Goal: Feedback & Contribution: Contribute content

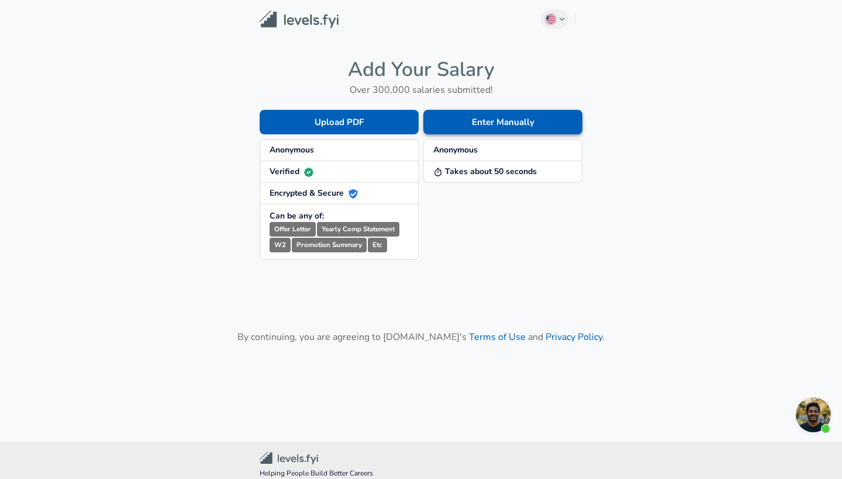
click at [479, 122] on button "Enter Manually" at bounding box center [502, 122] width 159 height 25
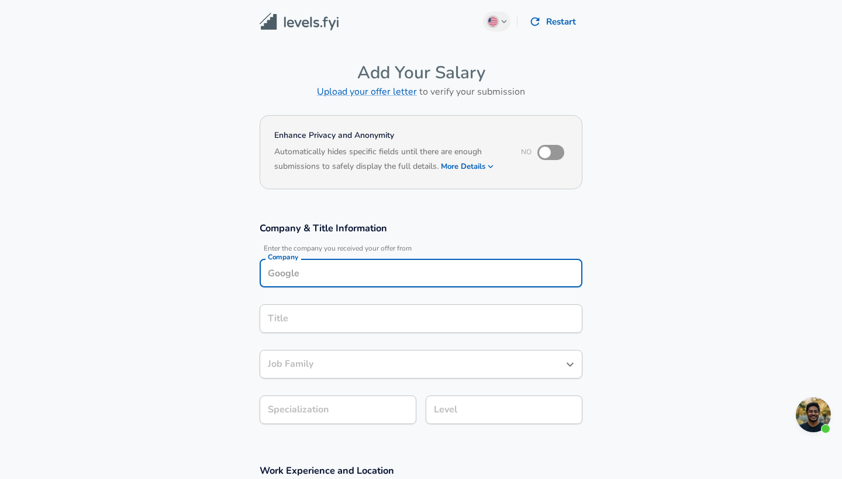
scroll to position [12, 0]
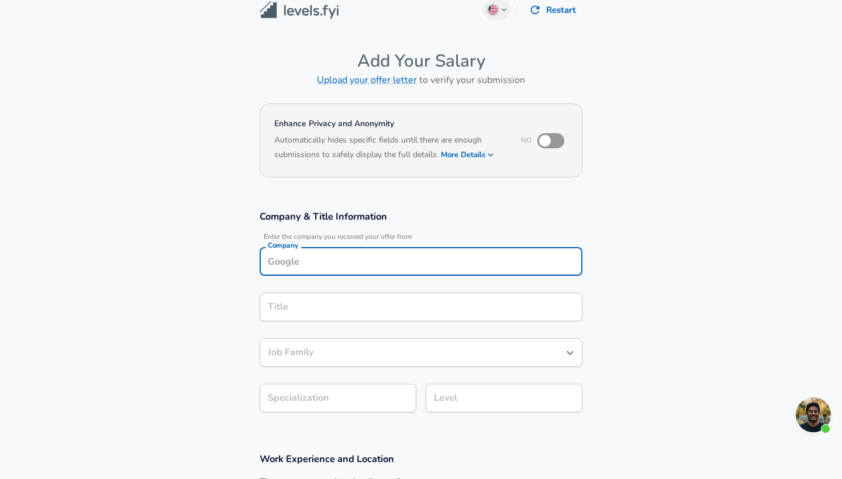
click at [406, 262] on input "Company" at bounding box center [421, 261] width 312 height 18
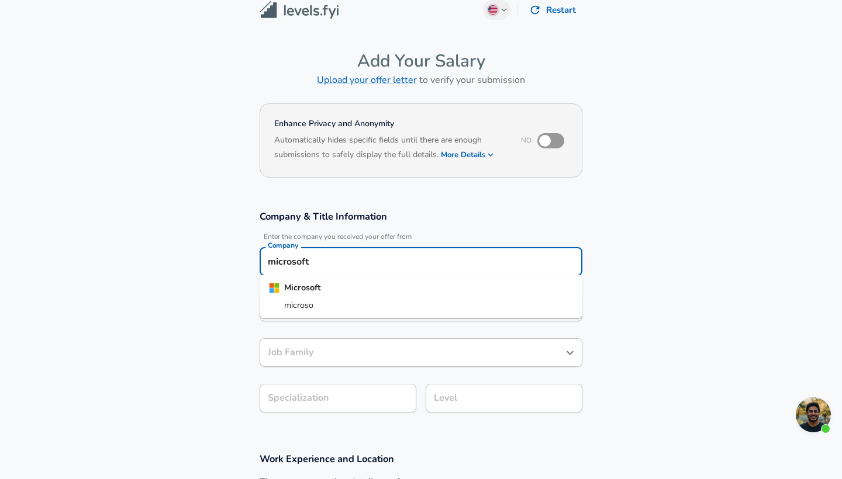
type input "microsoft"
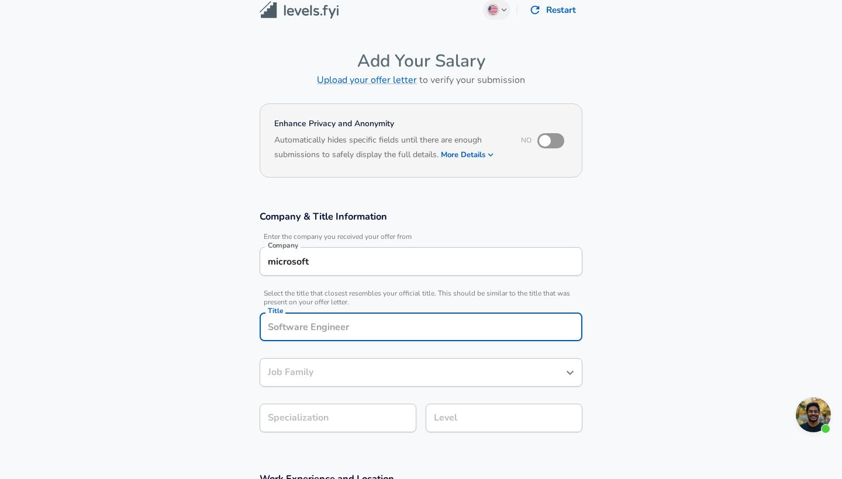
scroll to position [35, 0]
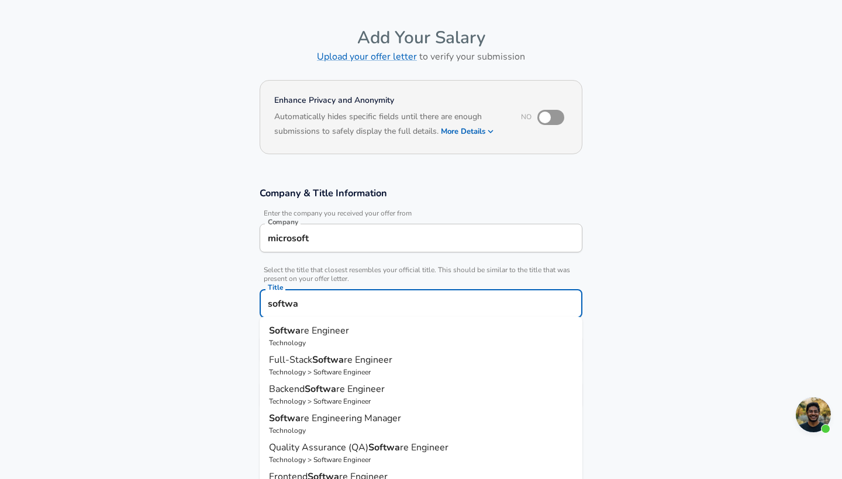
click at [349, 340] on p "Technology" at bounding box center [421, 343] width 304 height 11
type input "Software Engineer"
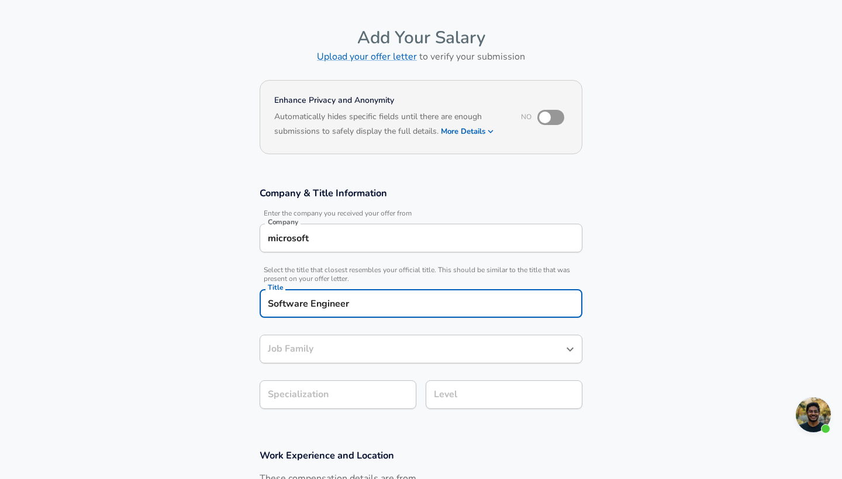
type input "Software Engineer"
click at [334, 247] on div "microsoft Company" at bounding box center [421, 238] width 323 height 29
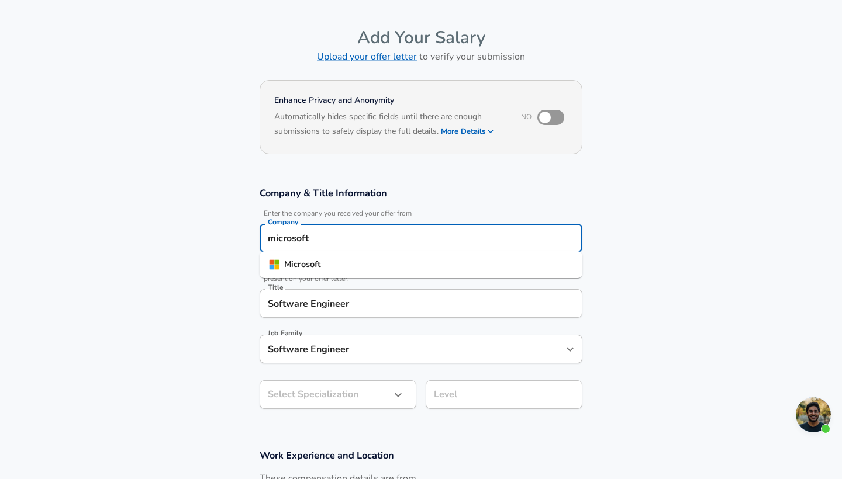
click at [306, 257] on li "Microsoft" at bounding box center [421, 265] width 323 height 18
type input "Microsoft"
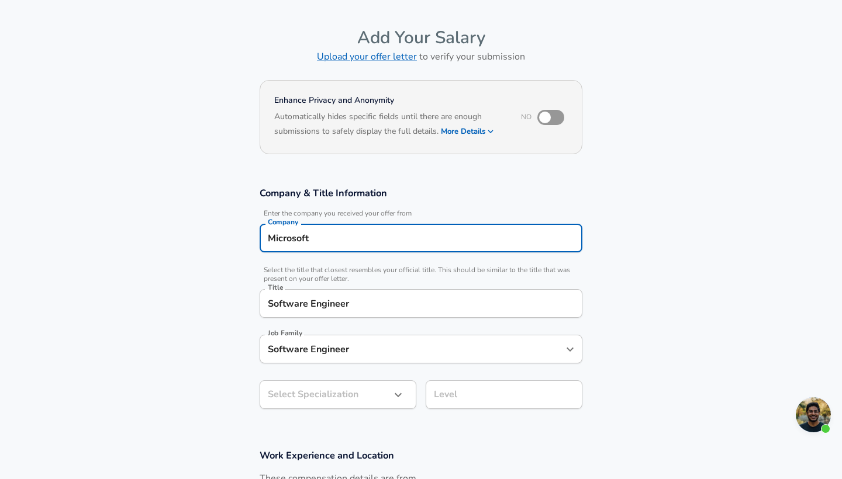
click at [370, 302] on input "Software Engineer" at bounding box center [421, 304] width 312 height 18
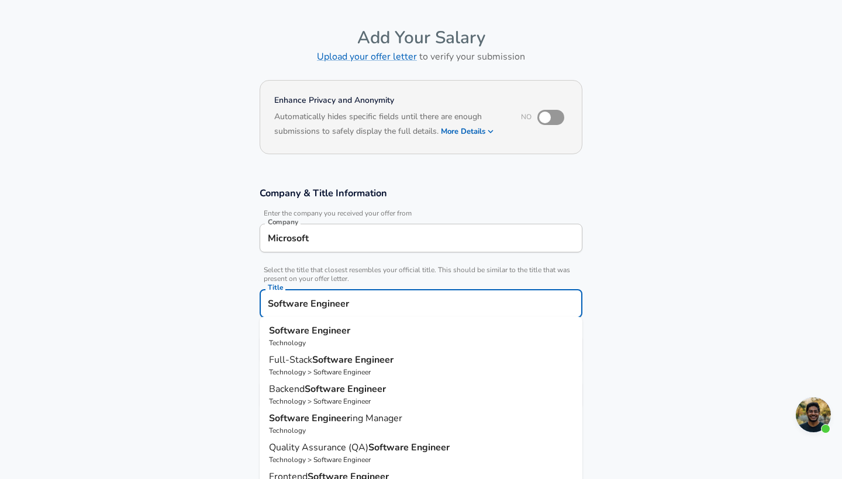
click at [364, 304] on input "Software Engineer" at bounding box center [421, 304] width 312 height 18
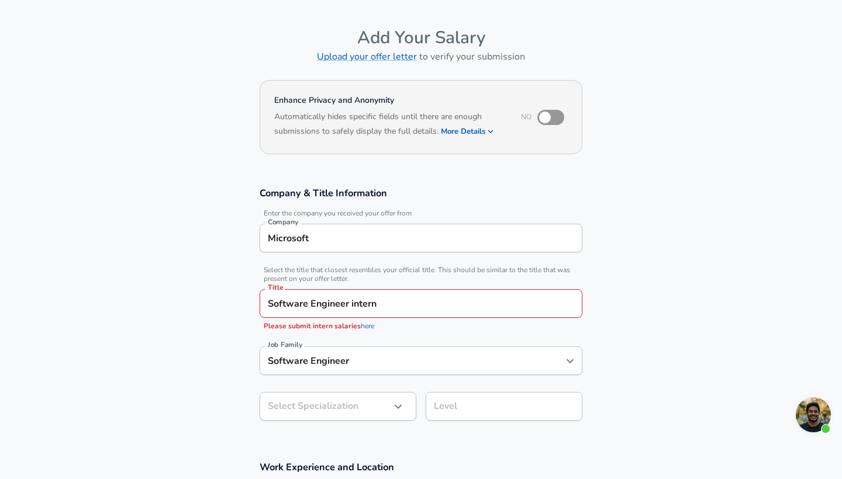
click at [223, 375] on section "Company & Title Information Enter the company you received your offer from Comp…" at bounding box center [421, 310] width 842 height 274
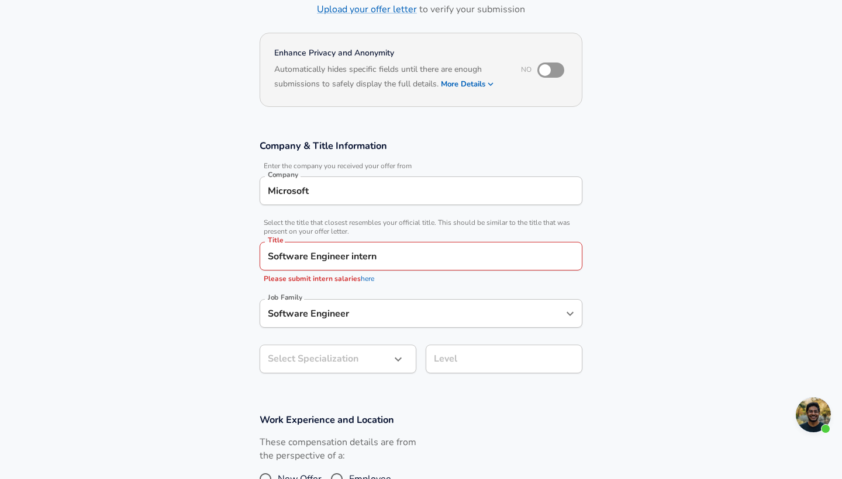
scroll to position [85, 0]
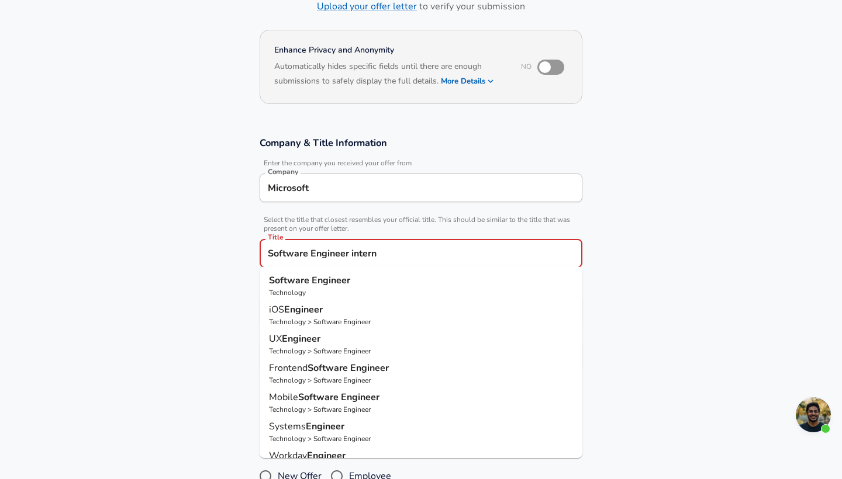
drag, startPoint x: 348, startPoint y: 252, endPoint x: 445, endPoint y: 252, distance: 97.0
click at [445, 252] on input "Software Engineer intern" at bounding box center [421, 253] width 312 height 18
type input "Software Engineer"
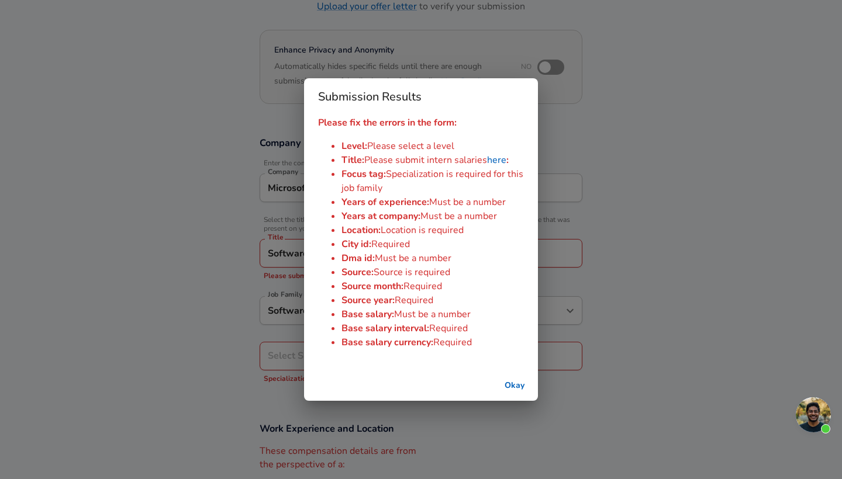
click at [262, 287] on div "Submission Results Please fix the errors in the form: Level : Please select a l…" at bounding box center [421, 239] width 842 height 479
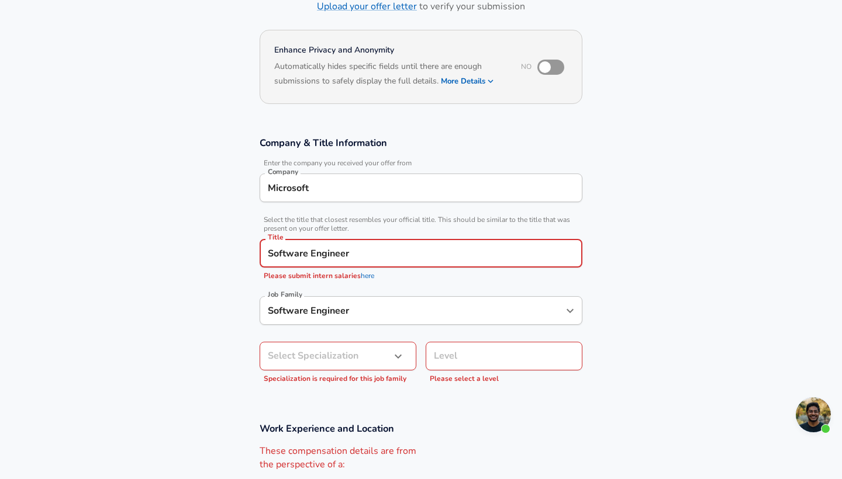
click at [343, 317] on div "Software Engineer Job Family" at bounding box center [421, 310] width 323 height 29
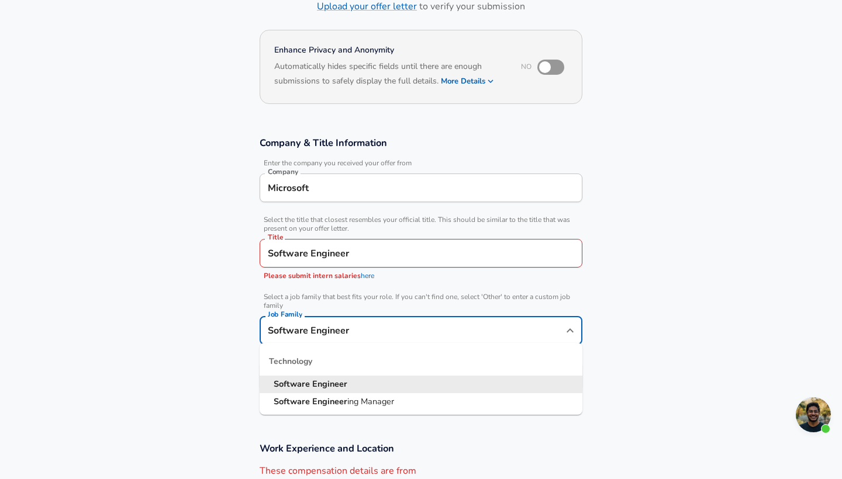
scroll to position [109, 0]
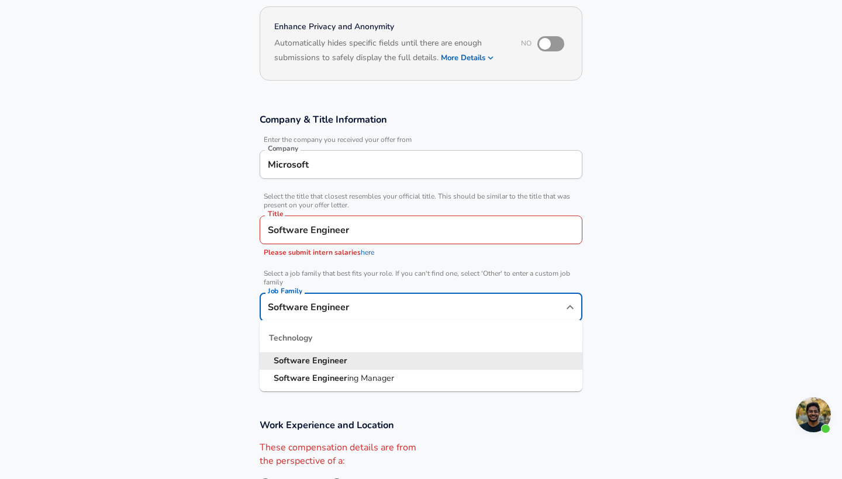
click at [341, 357] on strong "Engineer" at bounding box center [329, 361] width 35 height 12
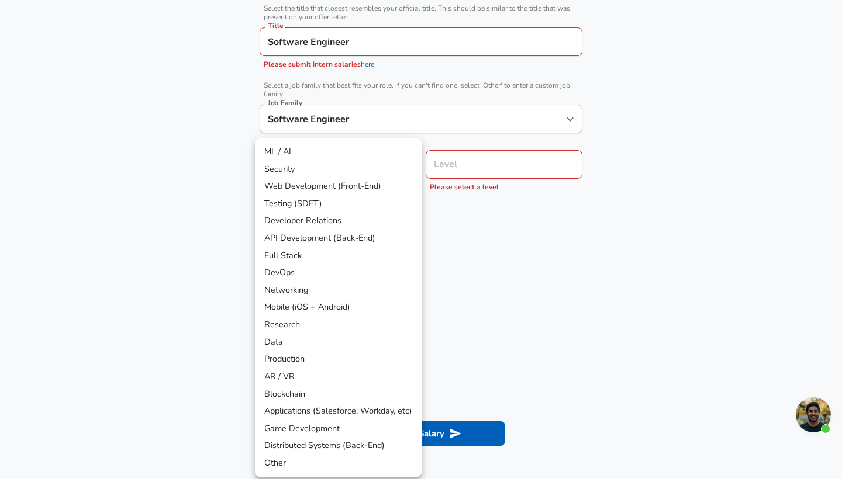
scroll to position [332, 0]
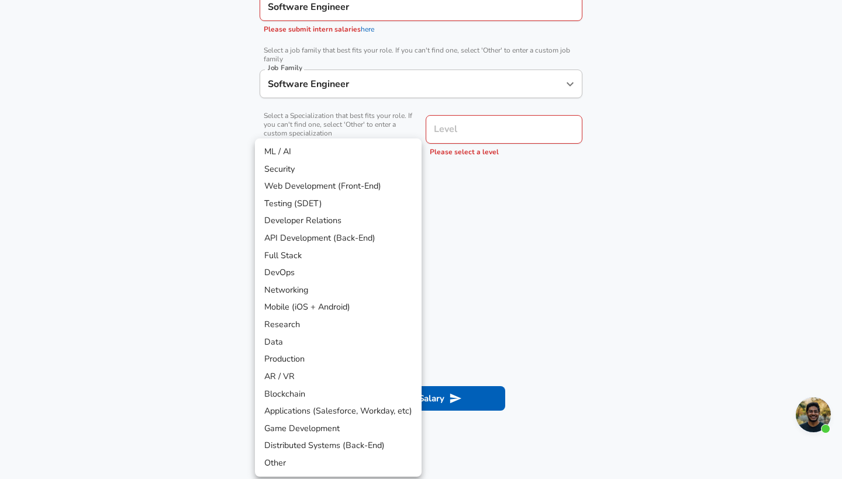
click at [351, 256] on li "Full Stack" at bounding box center [338, 256] width 167 height 18
type input "Full Stack"
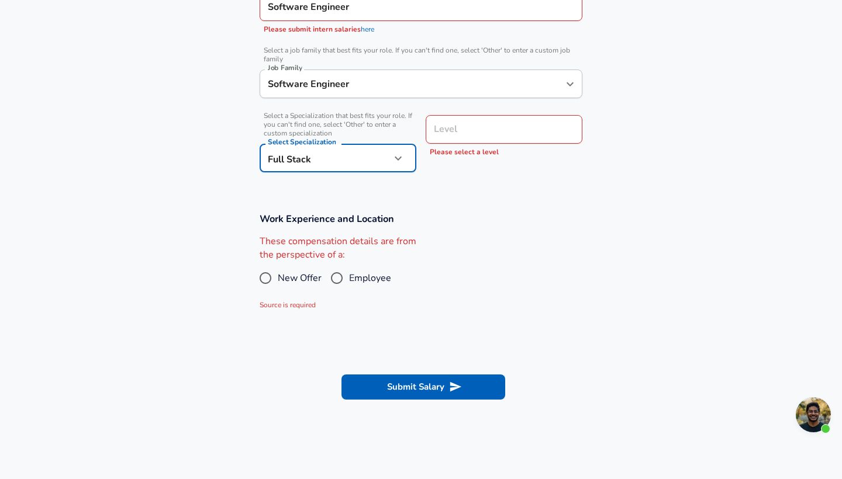
click at [485, 120] on div "Level" at bounding box center [503, 129] width 157 height 29
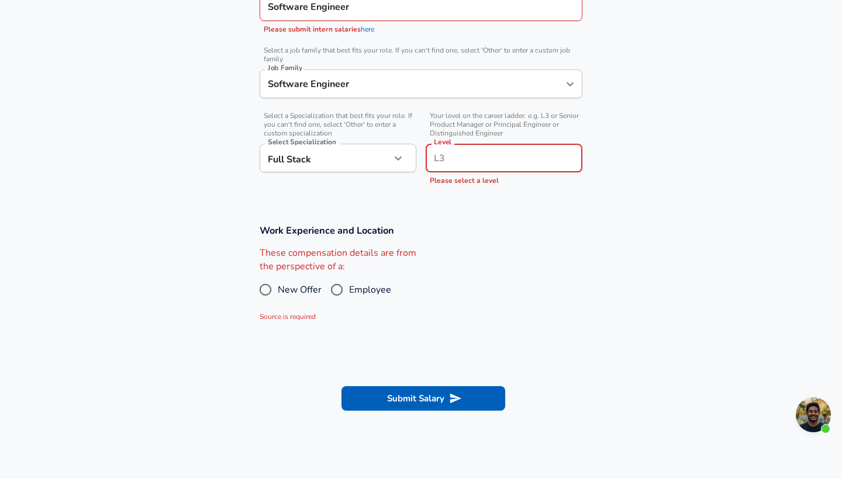
scroll to position [355, 0]
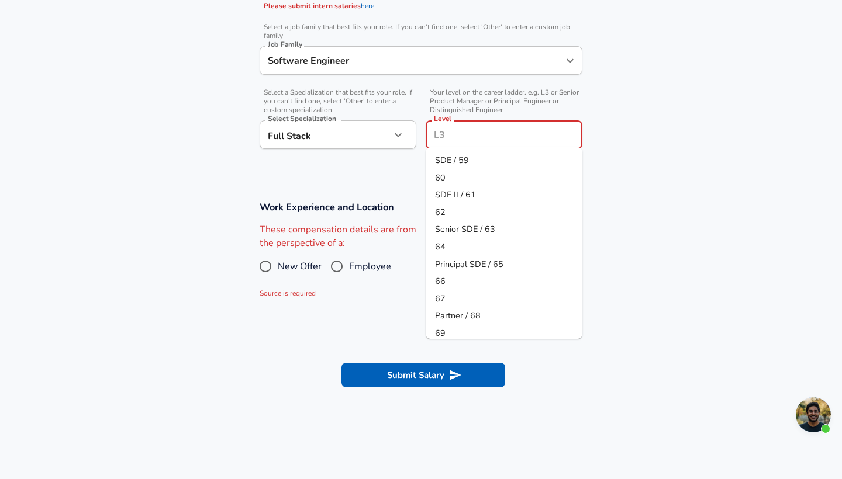
click at [479, 140] on input "Level" at bounding box center [504, 135] width 146 height 18
click at [470, 165] on li "SDE / 59" at bounding box center [503, 161] width 157 height 18
type input "SDE / 59"
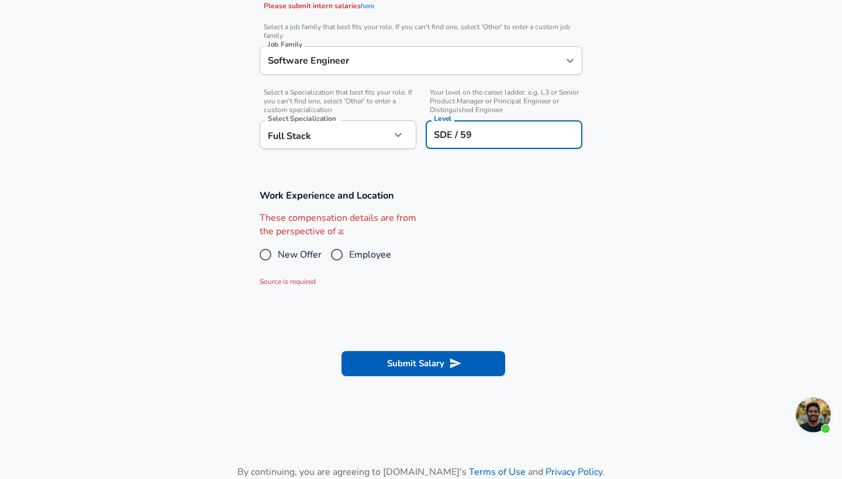
click at [337, 252] on input "Employee" at bounding box center [336, 254] width 25 height 19
radio input "true"
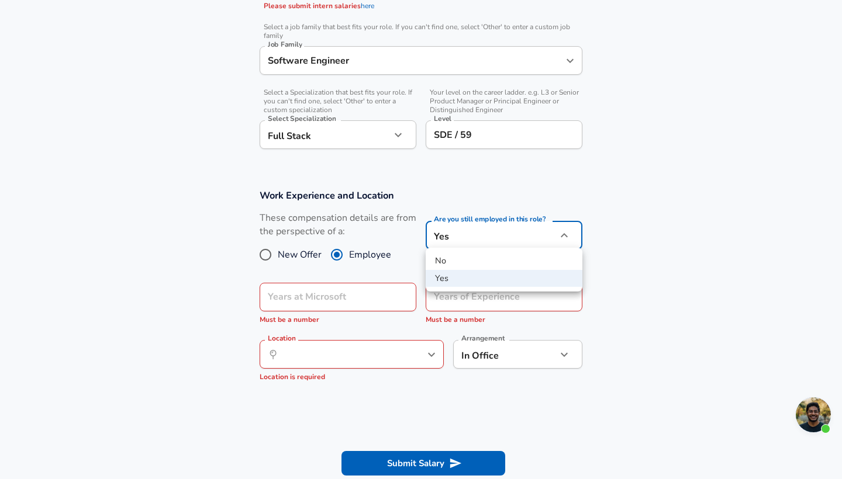
click at [463, 264] on li "No" at bounding box center [503, 261] width 157 height 18
type input "no"
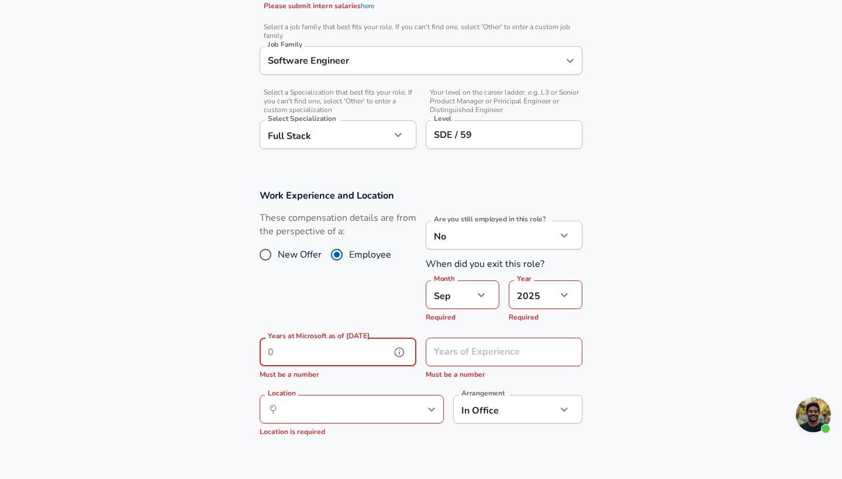
click at [344, 351] on input "Years at Microsoft as of [DATE]" at bounding box center [325, 352] width 131 height 29
type input "1"
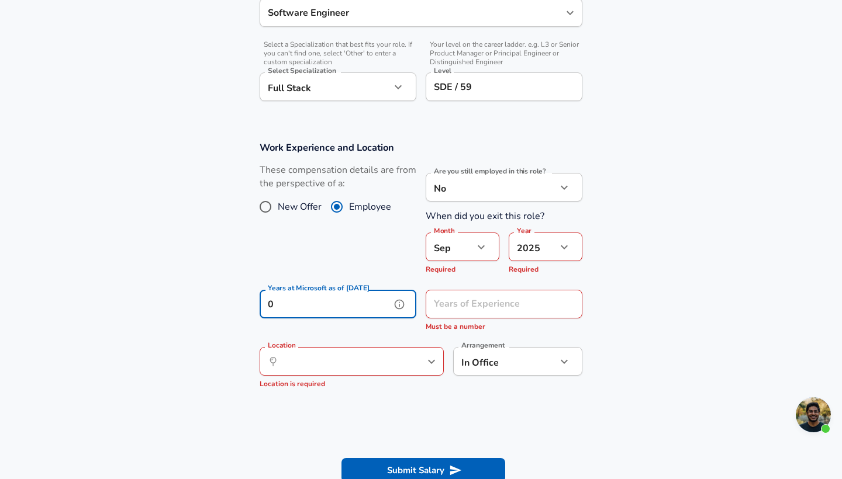
scroll to position [440, 0]
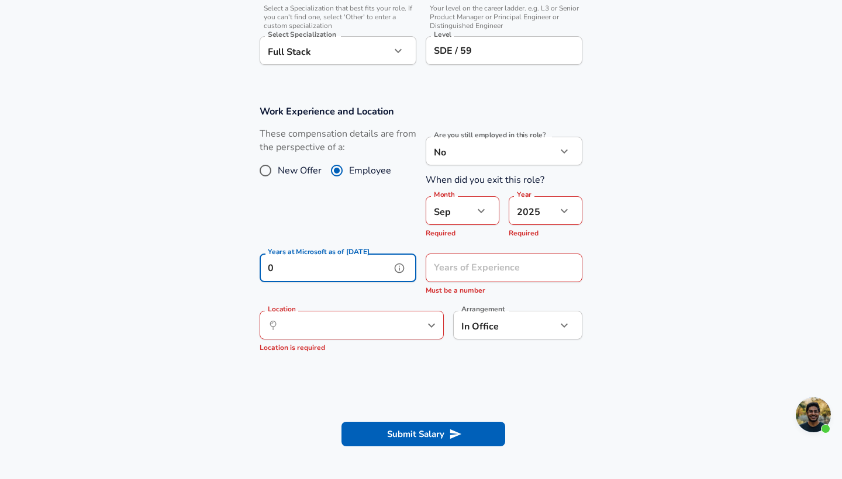
type input "0"
click at [482, 204] on icon "button" at bounding box center [481, 211] width 14 height 14
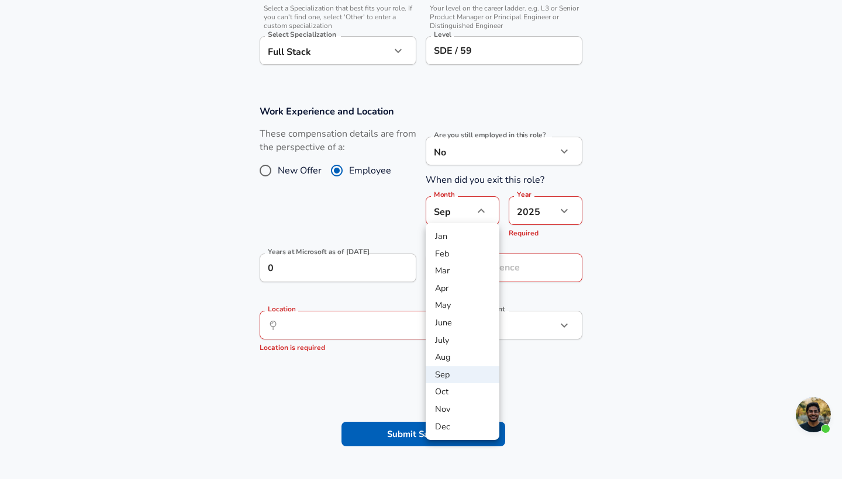
click at [463, 357] on li "Aug" at bounding box center [462, 358] width 74 height 18
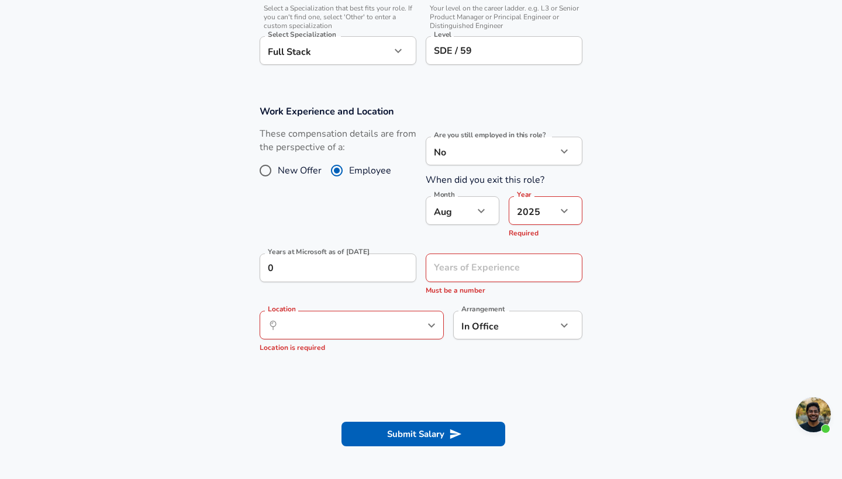
type input "8"
click at [534, 249] on li "2024" at bounding box center [545, 254] width 74 height 18
type input "2024"
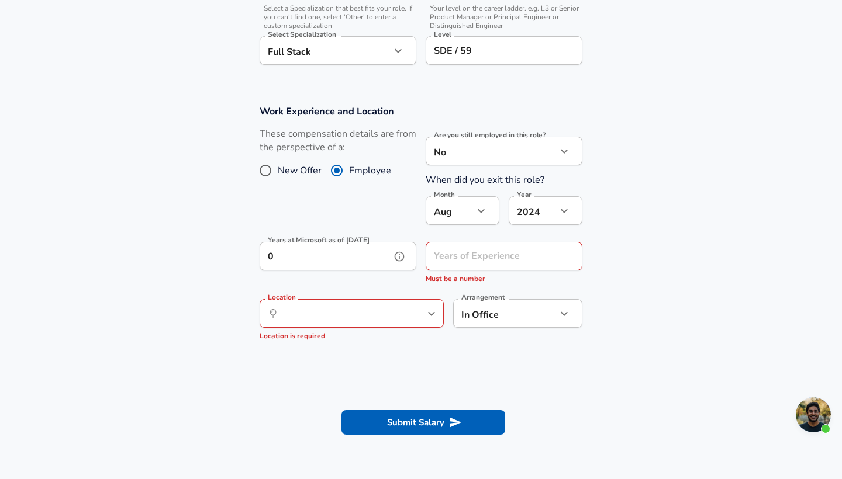
click at [376, 254] on input "0" at bounding box center [325, 256] width 131 height 29
click at [500, 257] on input "Years of Experience as of [DATE]" at bounding box center [490, 256] width 131 height 29
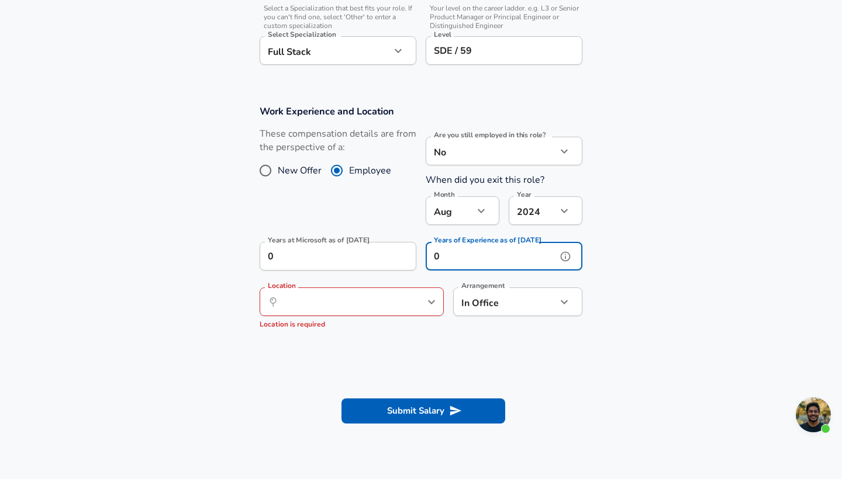
click at [402, 300] on div "​ Location" at bounding box center [352, 302] width 184 height 29
type input "0"
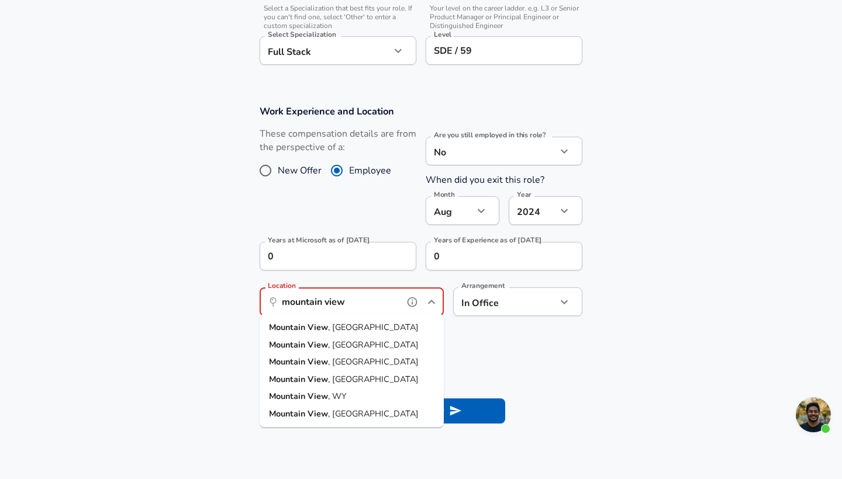
click at [383, 324] on li "[GEOGRAPHIC_DATA] , [GEOGRAPHIC_DATA]" at bounding box center [352, 328] width 184 height 18
type input "[GEOGRAPHIC_DATA], [GEOGRAPHIC_DATA]"
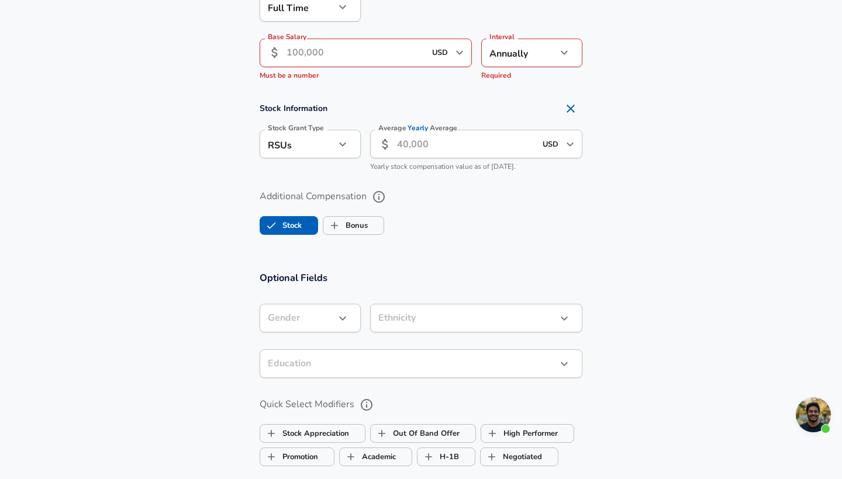
scroll to position [607, 0]
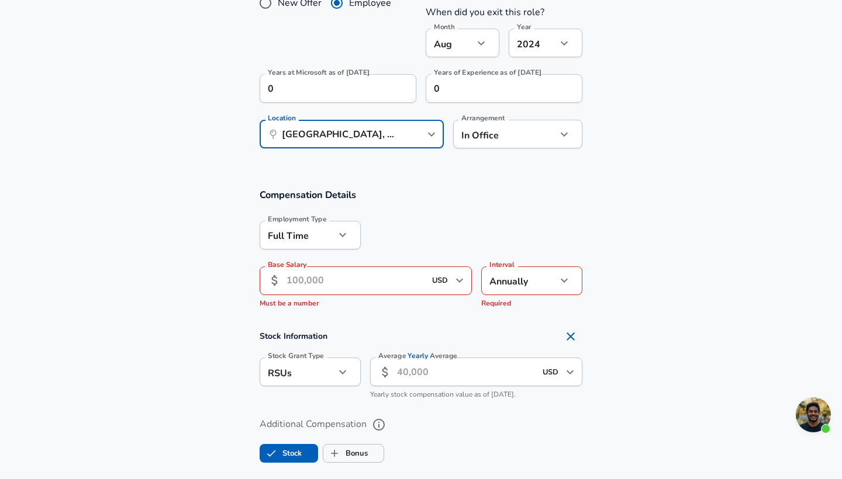
click at [345, 278] on input "Base Salary" at bounding box center [355, 281] width 139 height 29
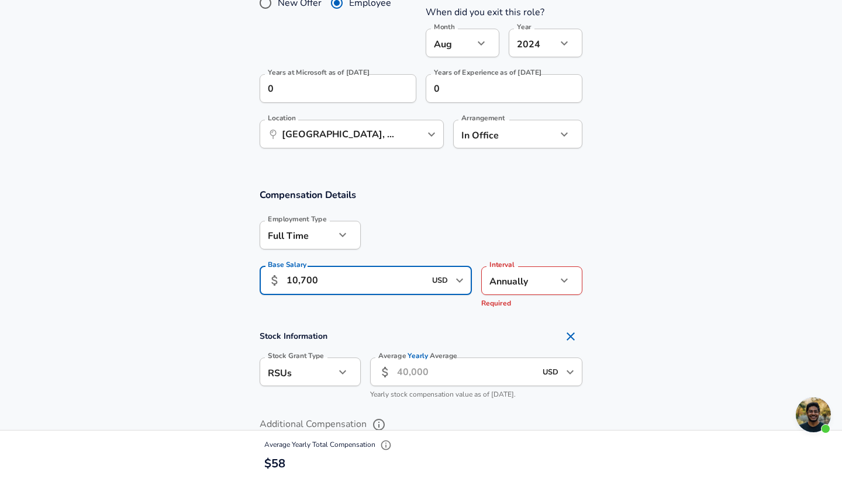
type input "107,000"
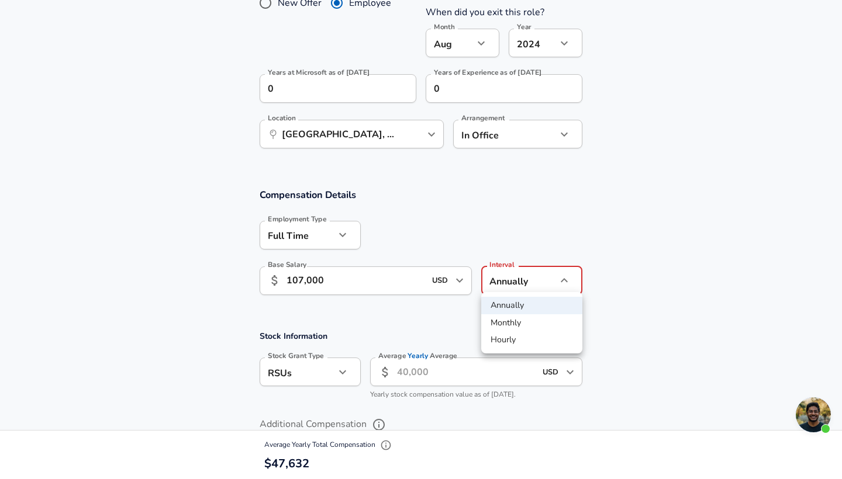
click at [505, 317] on li "Monthly" at bounding box center [531, 323] width 101 height 18
type input "monthly"
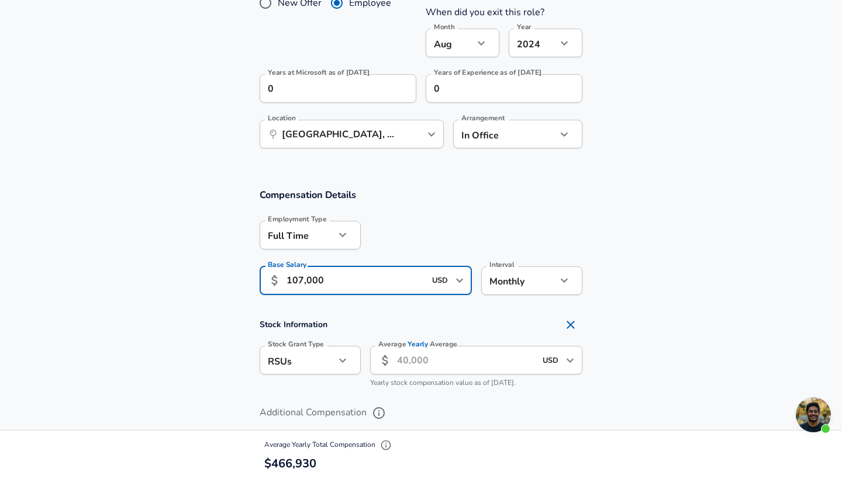
drag, startPoint x: 325, startPoint y: 282, endPoint x: 245, endPoint y: 282, distance: 79.5
click at [247, 282] on div "Compensation Details Employment Type [DEMOGRAPHIC_DATA] full_time Employment Ty…" at bounding box center [420, 245] width 351 height 115
type input "12,000"
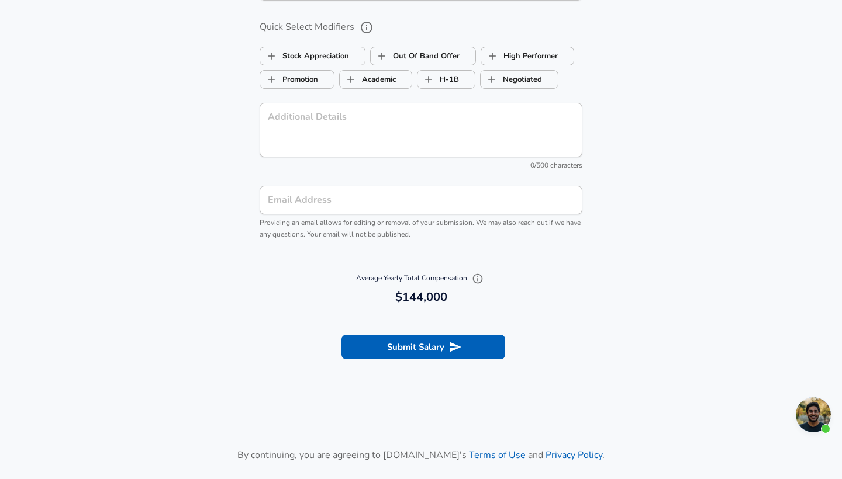
scroll to position [1335, 0]
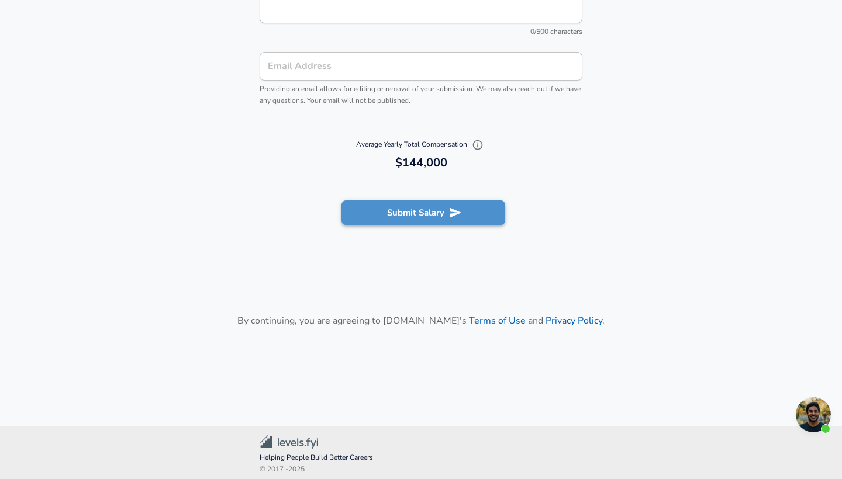
click at [416, 203] on button "Submit Salary" at bounding box center [423, 212] width 164 height 25
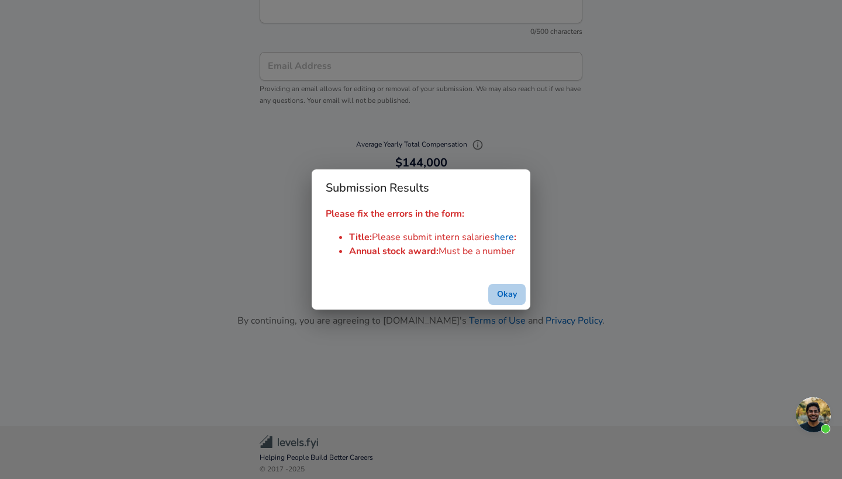
click at [501, 290] on button "Okay" at bounding box center [506, 295] width 37 height 22
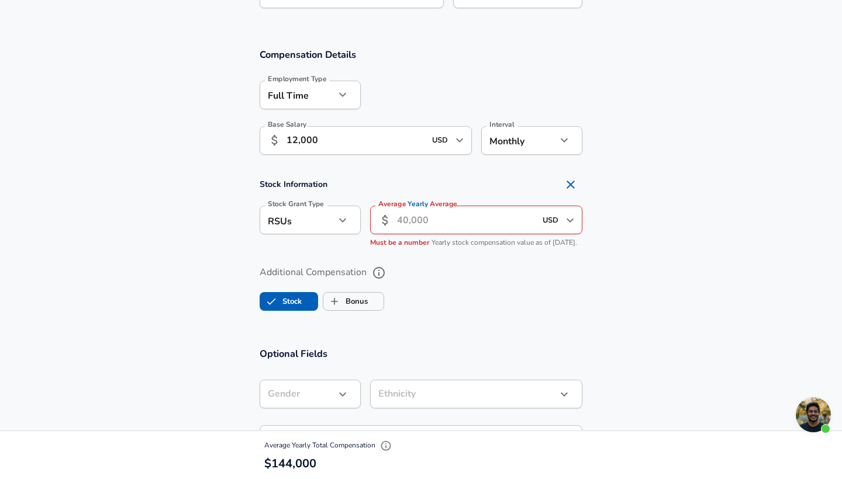
scroll to position [746, 0]
click at [438, 221] on input "Average Yearly Average" at bounding box center [466, 221] width 139 height 29
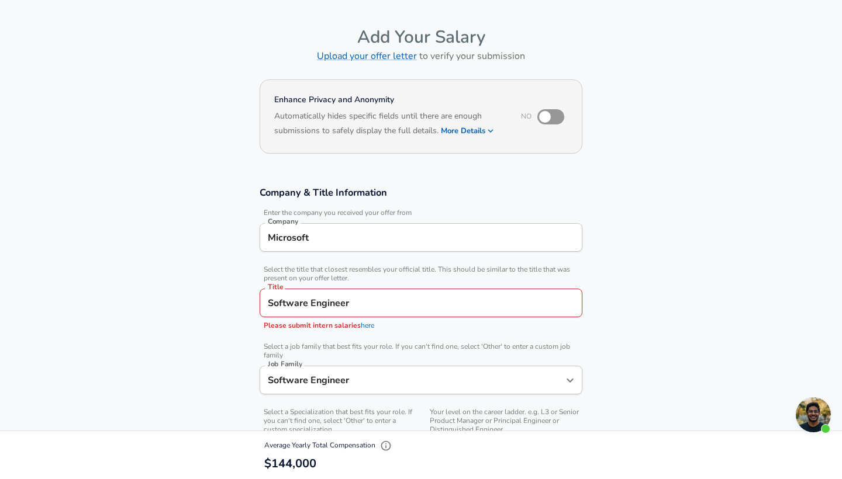
scroll to position [37, 0]
type input "0"
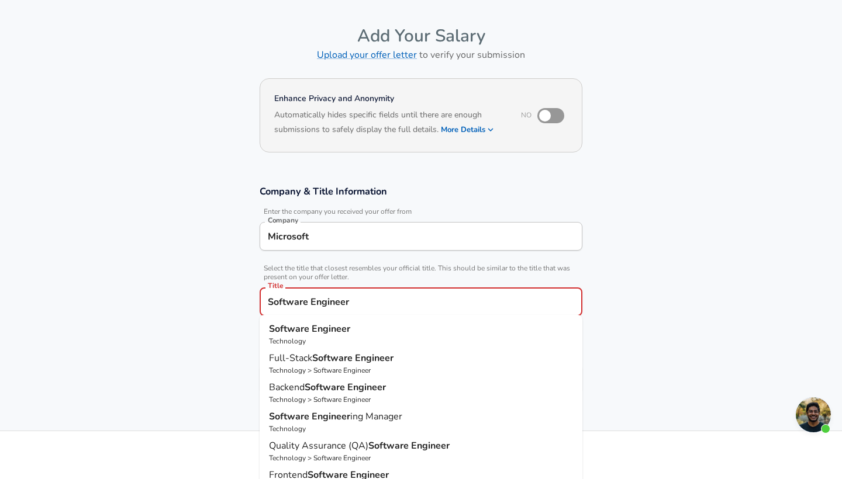
click at [371, 309] on input "Software Engineer" at bounding box center [421, 302] width 312 height 18
click at [359, 330] on p "Software Engineer" at bounding box center [421, 329] width 304 height 14
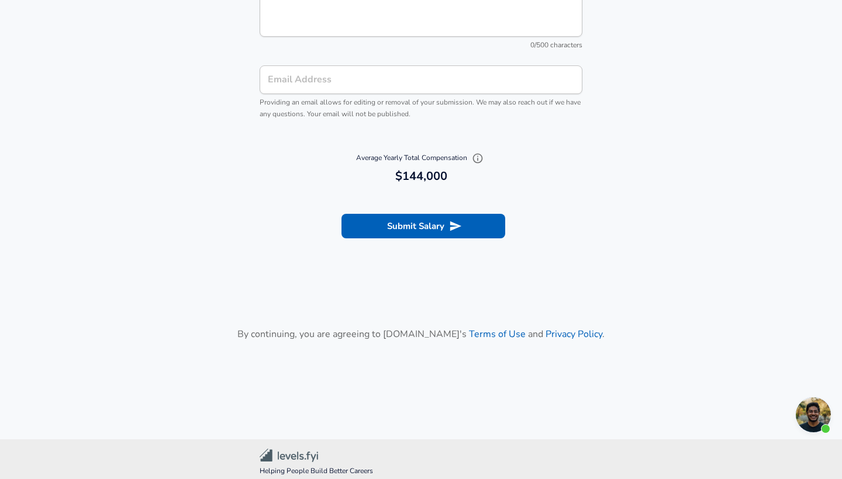
scroll to position [1296, 0]
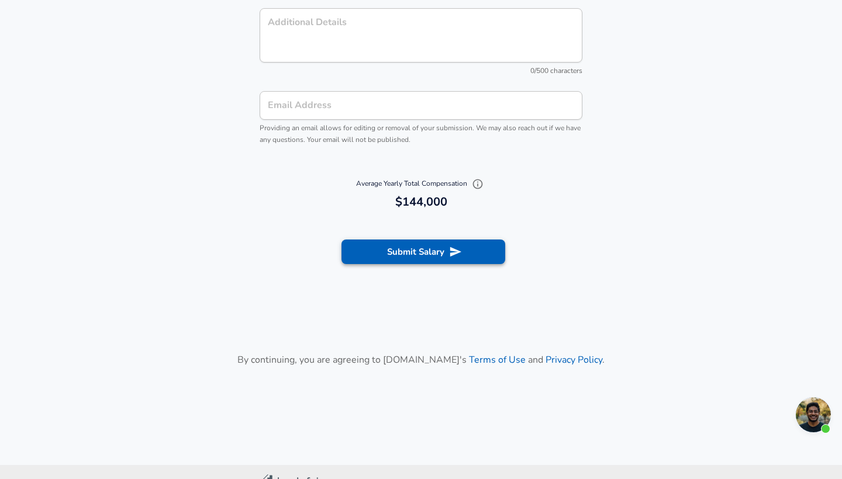
click at [383, 250] on button "Submit Salary" at bounding box center [423, 252] width 164 height 25
